Goal: Information Seeking & Learning: Learn about a topic

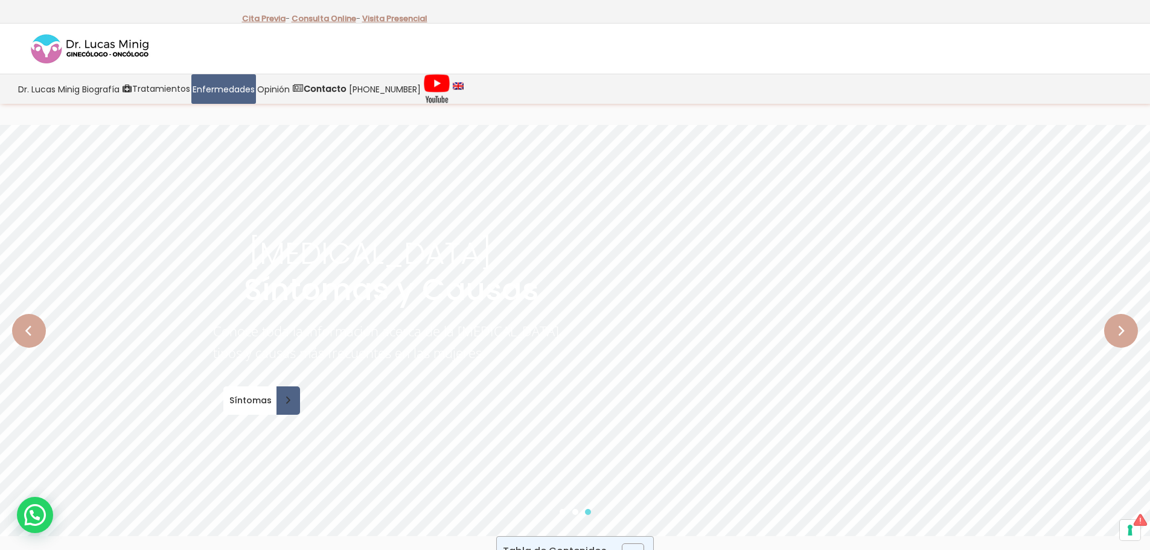
click at [40, 330] on rs-arrow at bounding box center [29, 331] width 34 height 34
click at [261, 398] on span "Síntomas" at bounding box center [247, 400] width 48 height 8
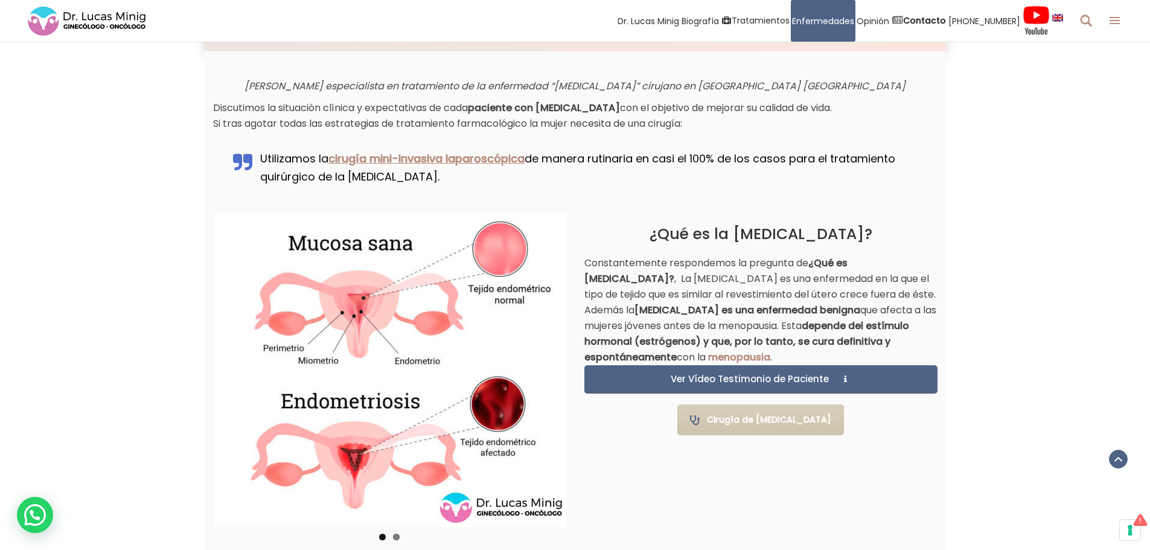
scroll to position [664, 0]
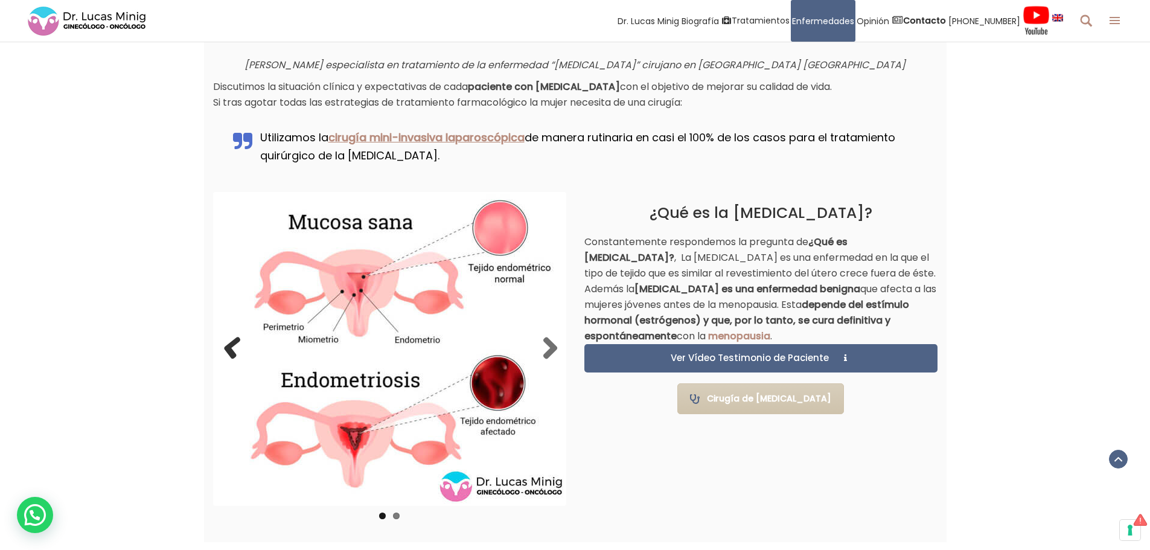
click at [231, 347] on link "Previous" at bounding box center [234, 349] width 24 height 24
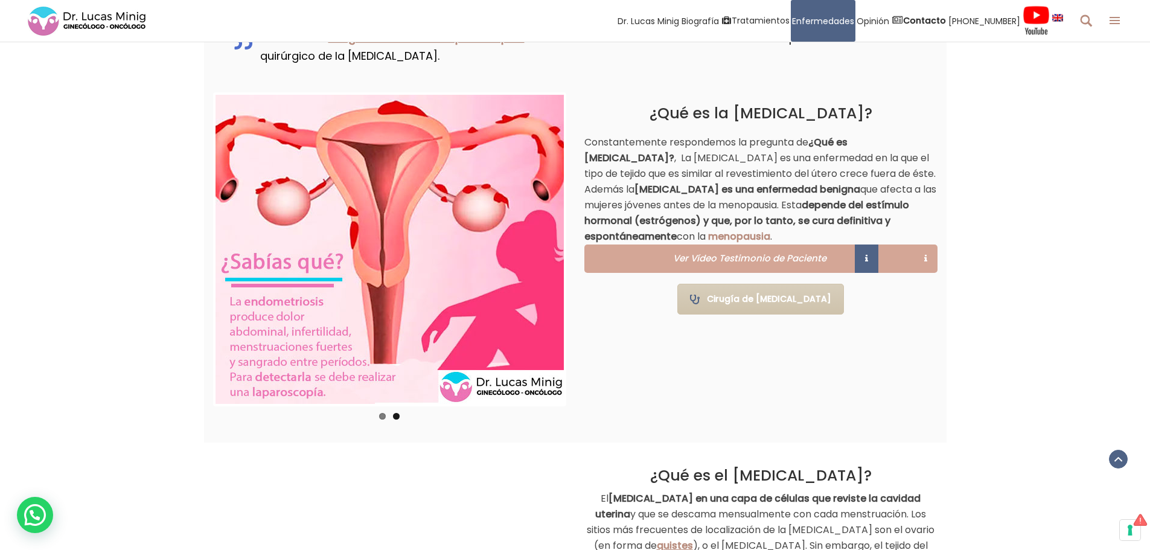
scroll to position [785, 0]
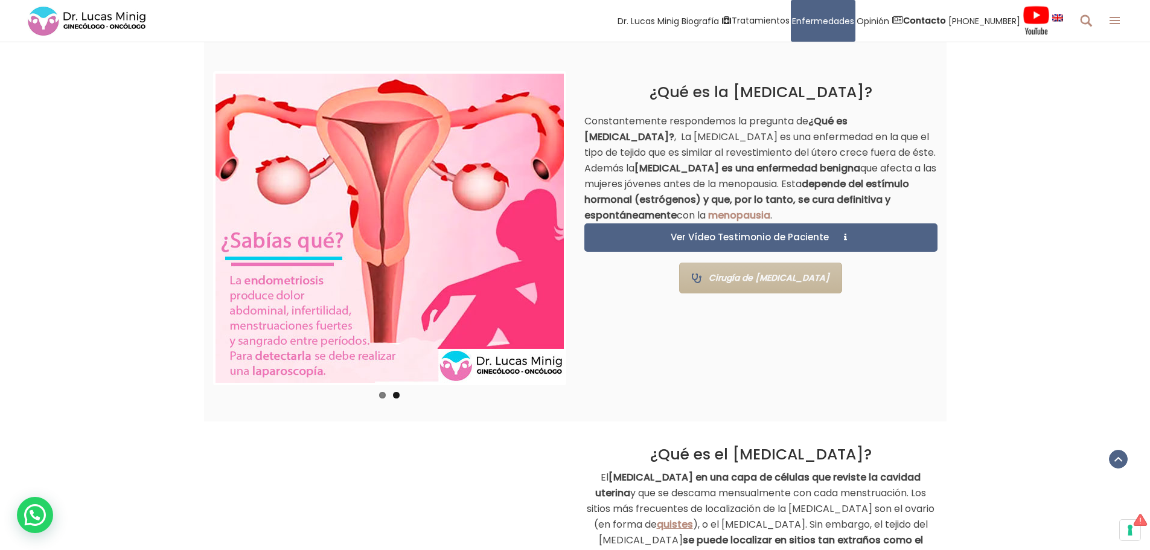
click at [725, 277] on link "Cirugía de [MEDICAL_DATA]" at bounding box center [760, 278] width 163 height 31
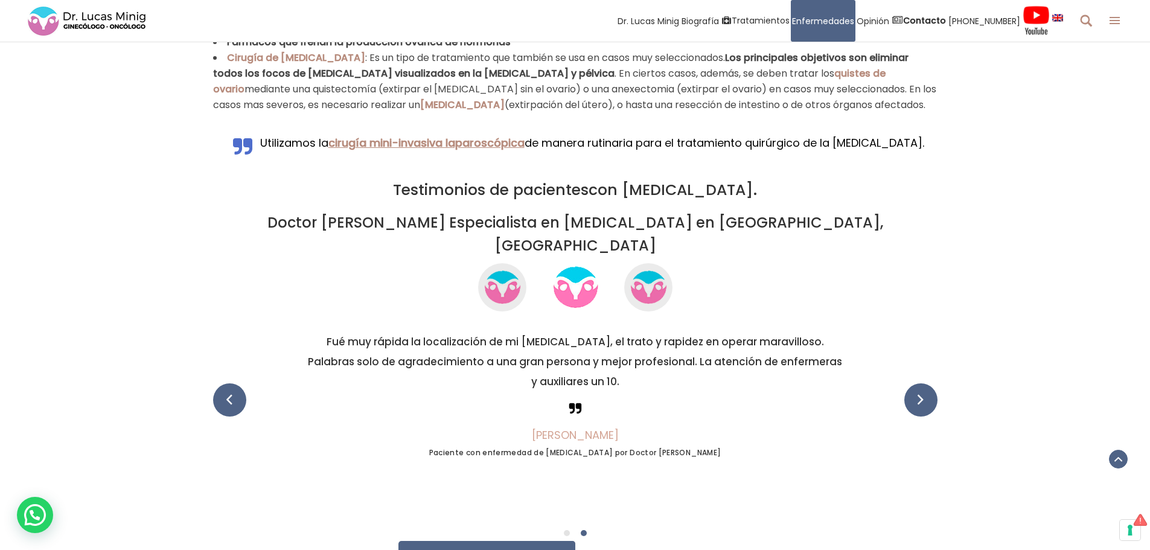
scroll to position [2683, 0]
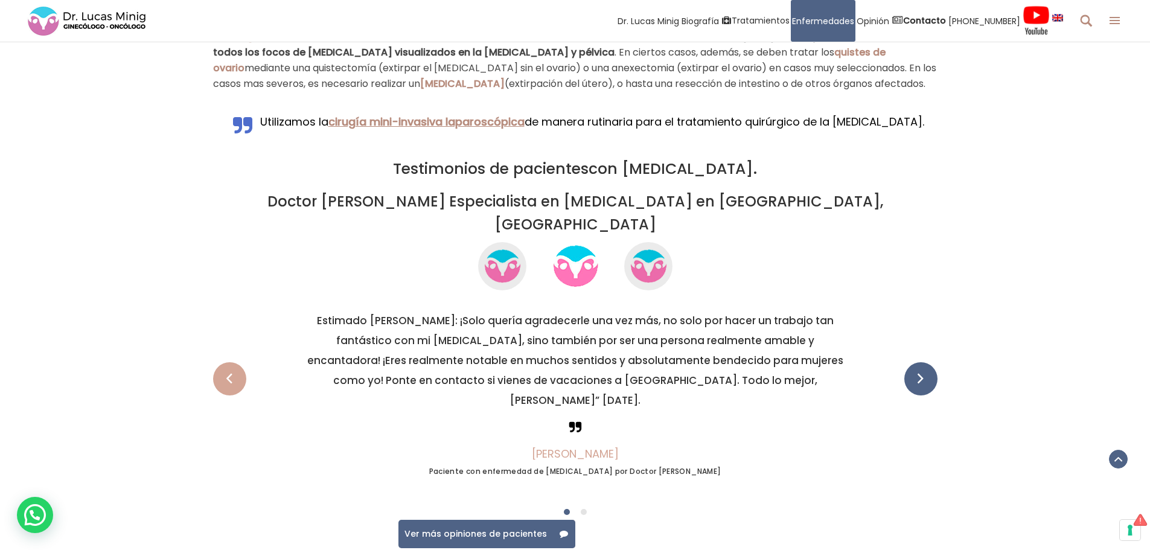
click at [232, 362] on span at bounding box center [229, 378] width 33 height 33
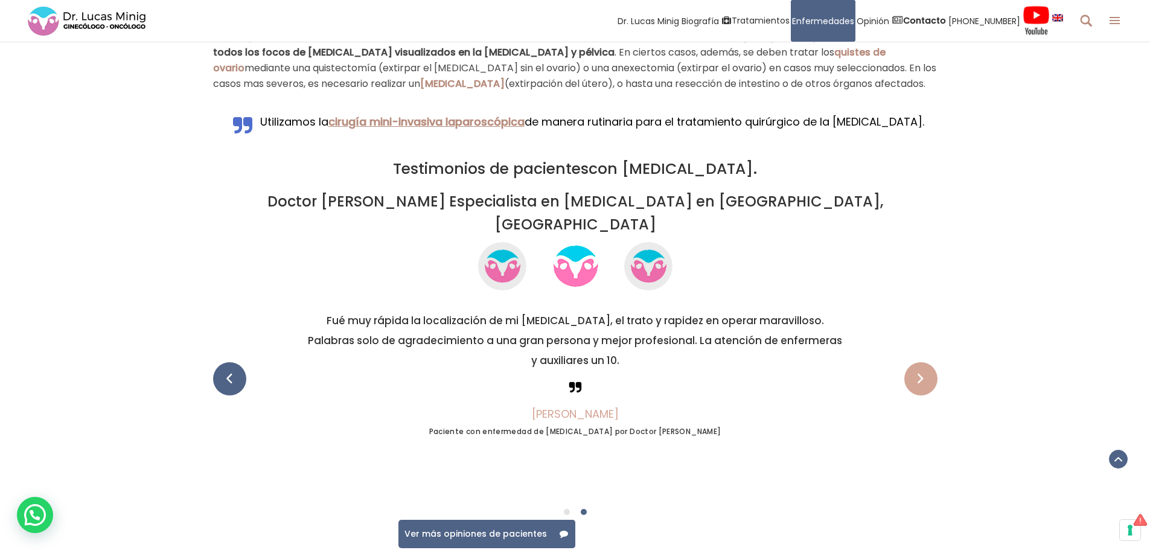
click at [924, 362] on span at bounding box center [920, 378] width 33 height 33
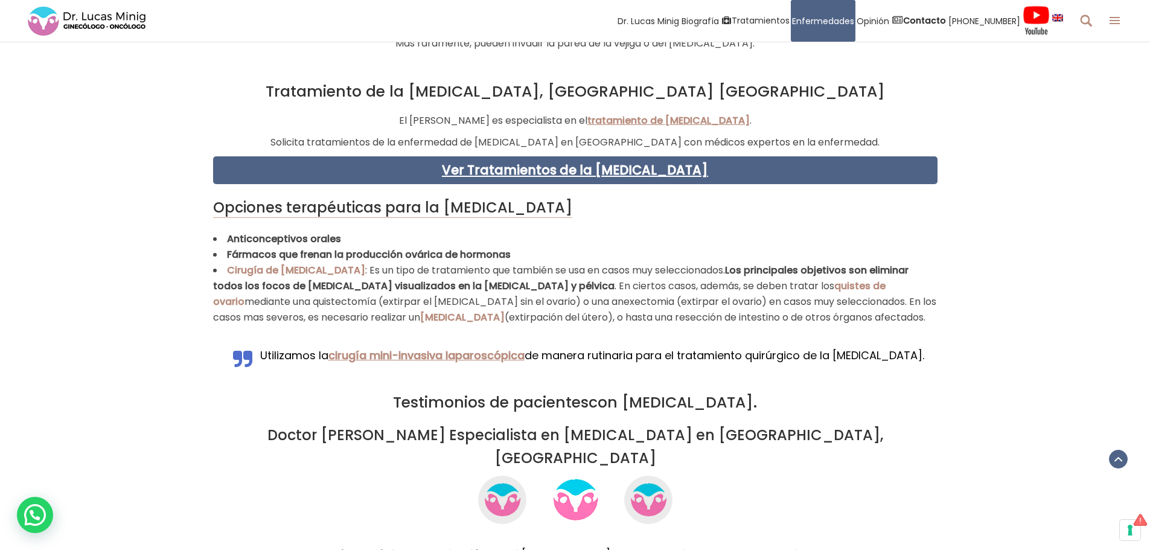
scroll to position [2320, 0]
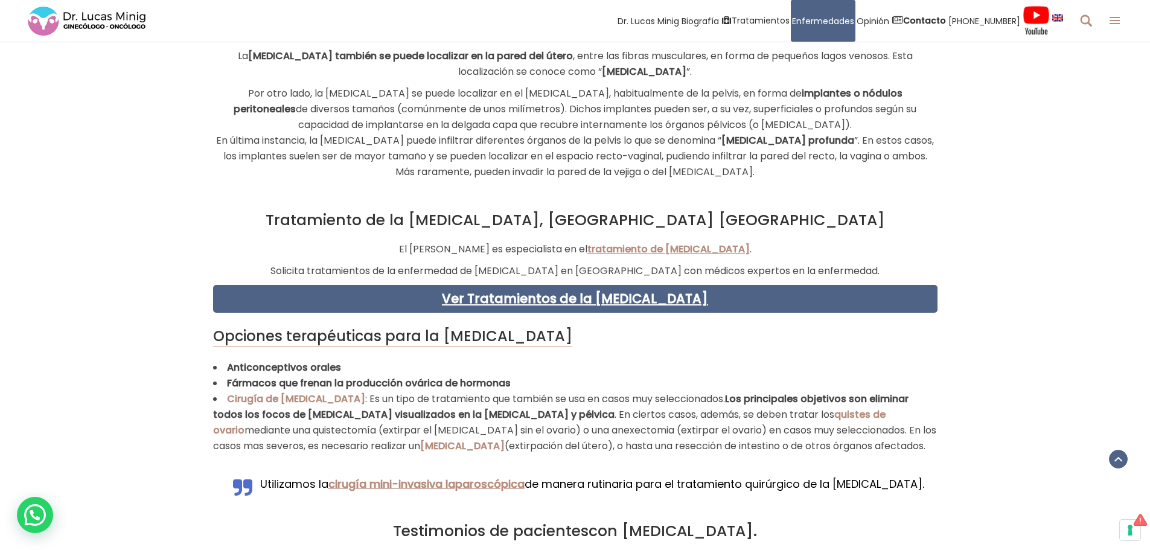
scroll to position [785, 0]
